Goal: Book appointment/travel/reservation

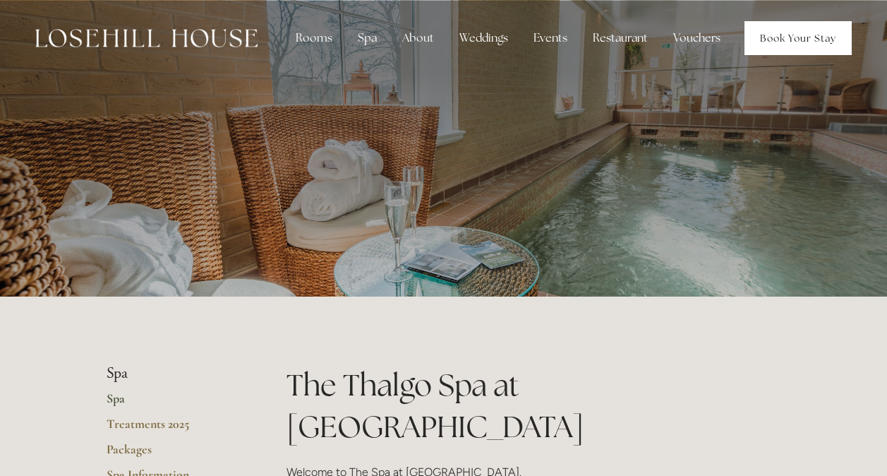
click at [782, 42] on link "Book Your Stay" at bounding box center [797, 38] width 107 height 34
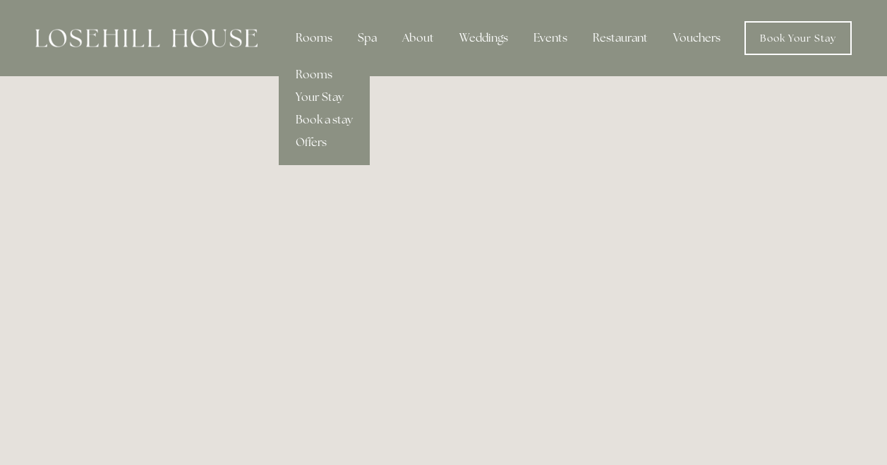
click at [317, 42] on div "Rooms" at bounding box center [313, 38] width 59 height 28
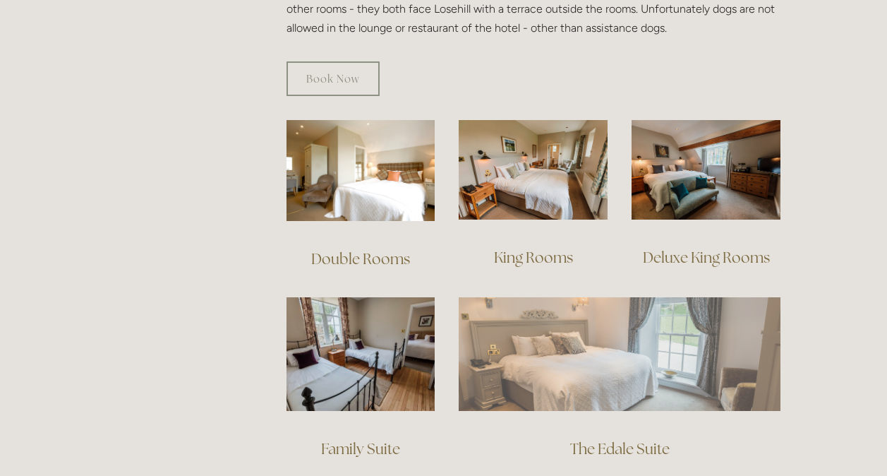
scroll to position [988, 0]
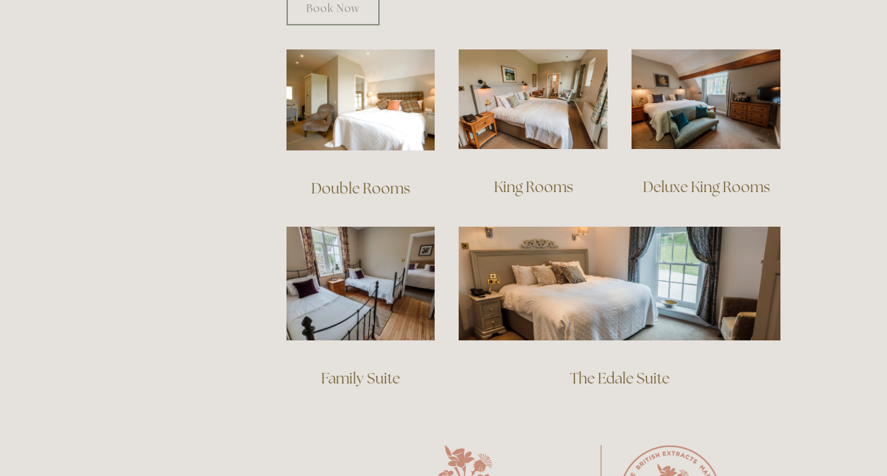
click at [356, 368] on link "Family Suite" at bounding box center [360, 377] width 79 height 19
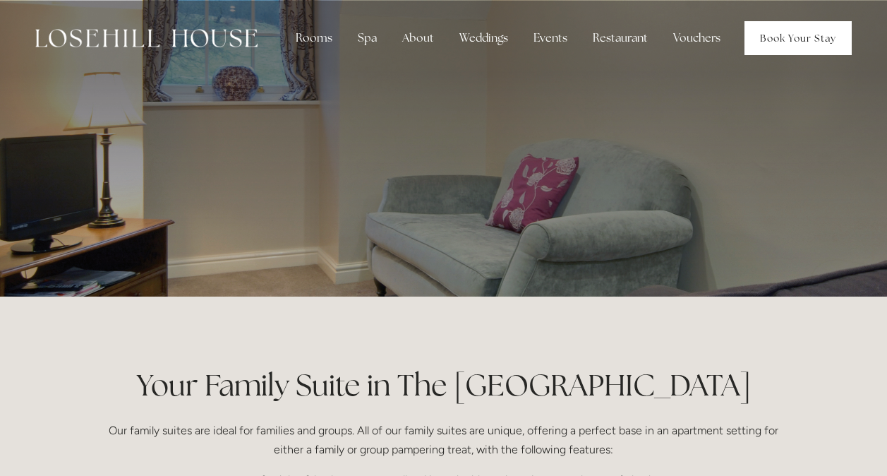
click at [782, 34] on link "Book Your Stay" at bounding box center [797, 38] width 107 height 34
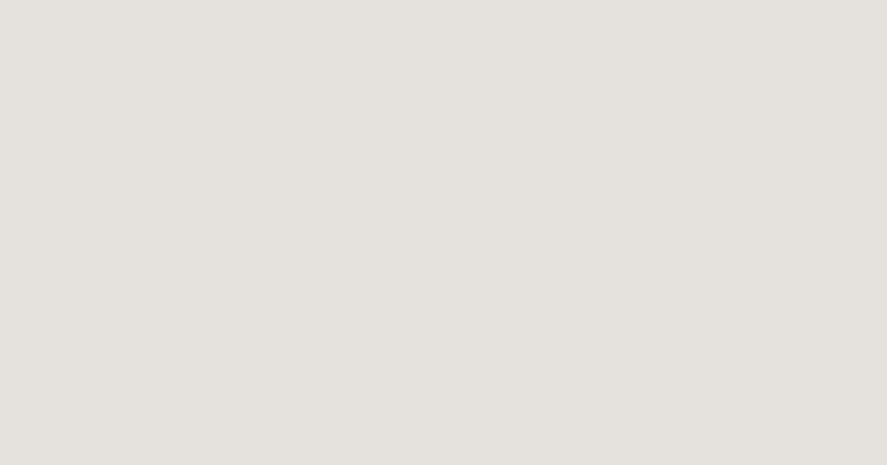
scroll to position [1347, 0]
